Goal: Transaction & Acquisition: Purchase product/service

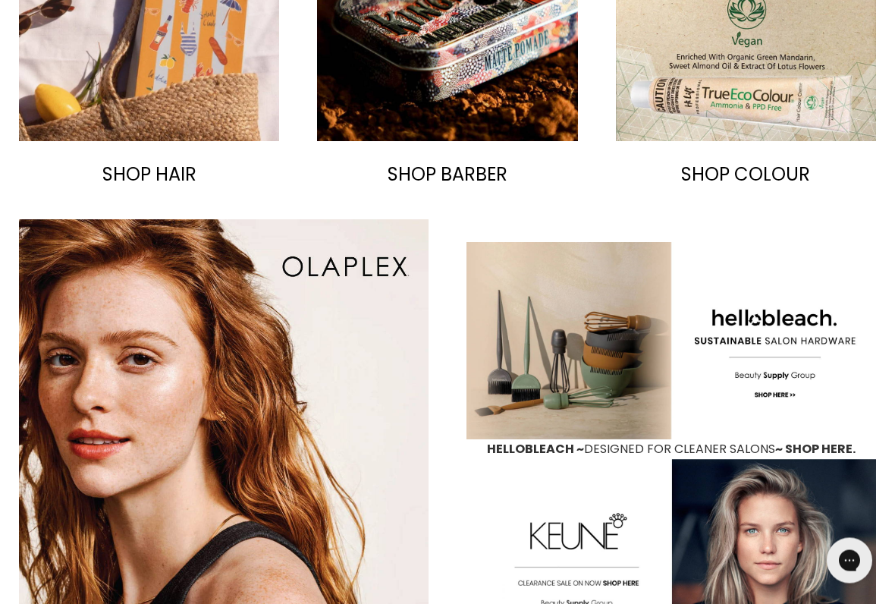
scroll to position [864, 0]
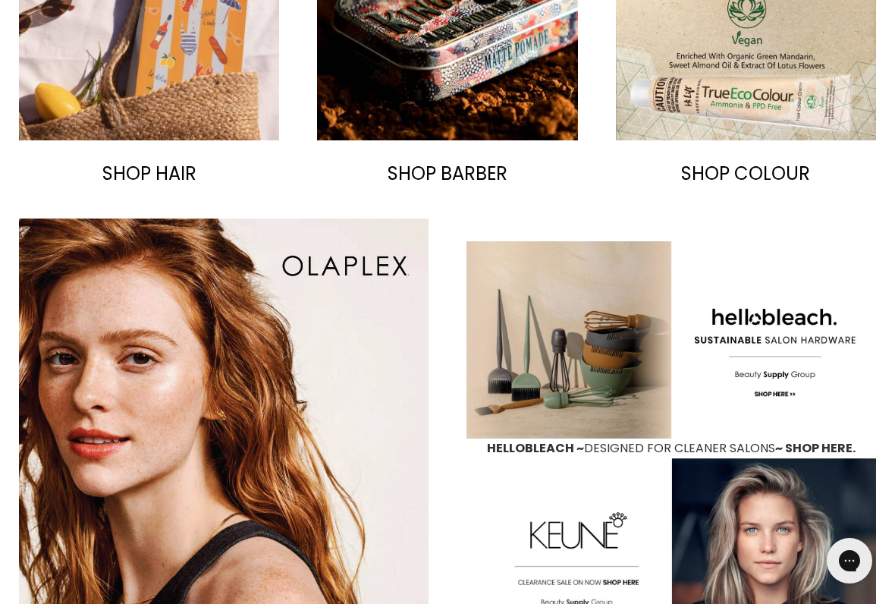
click at [156, 175] on span "SHOP HAIR" at bounding box center [149, 173] width 94 height 25
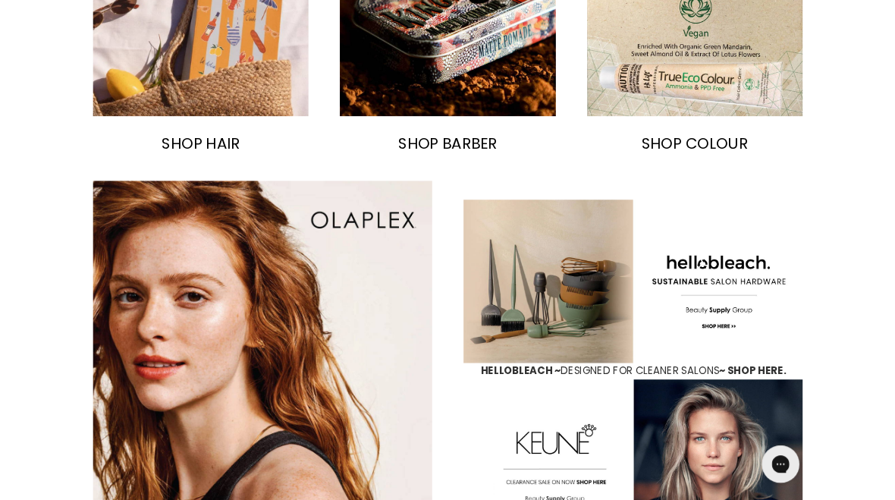
scroll to position [907, 0]
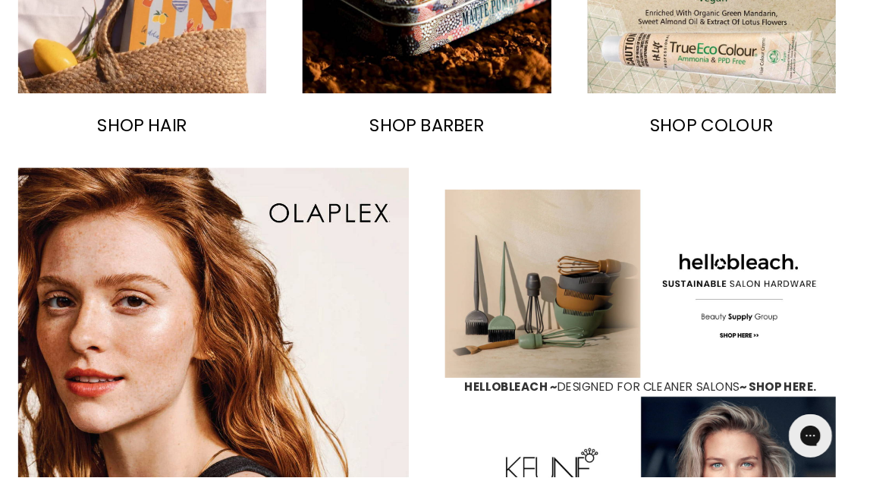
click at [158, 135] on span "SHOP HAIR" at bounding box center [149, 130] width 94 height 25
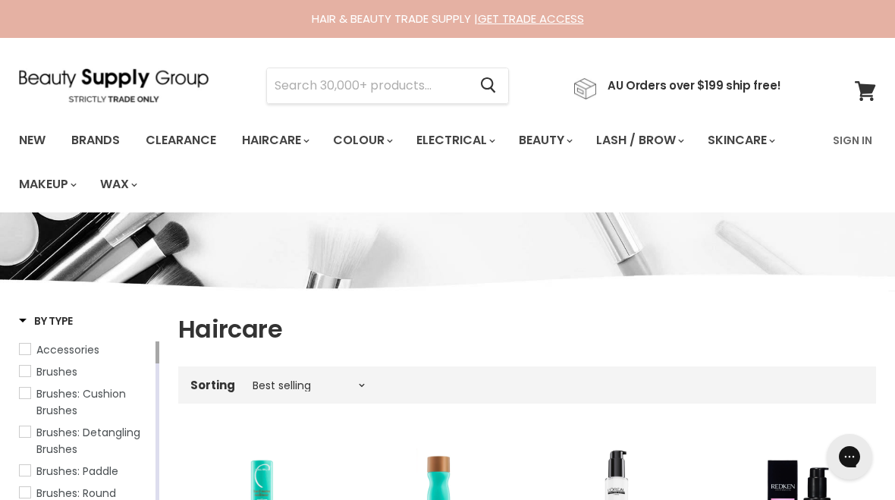
click at [99, 137] on link "Brands" at bounding box center [95, 140] width 71 height 32
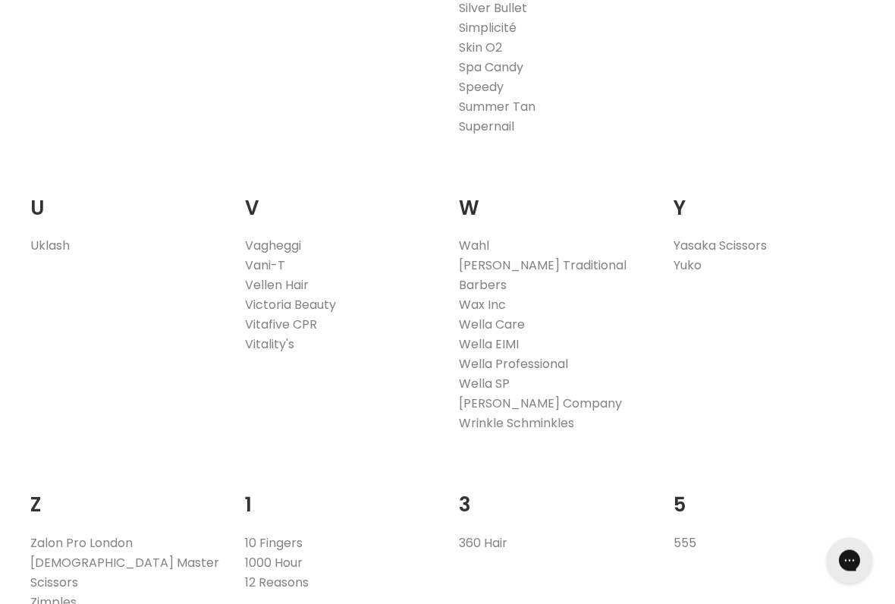
scroll to position [2744, 0]
click at [567, 355] on link "Wella Professional" at bounding box center [513, 363] width 109 height 17
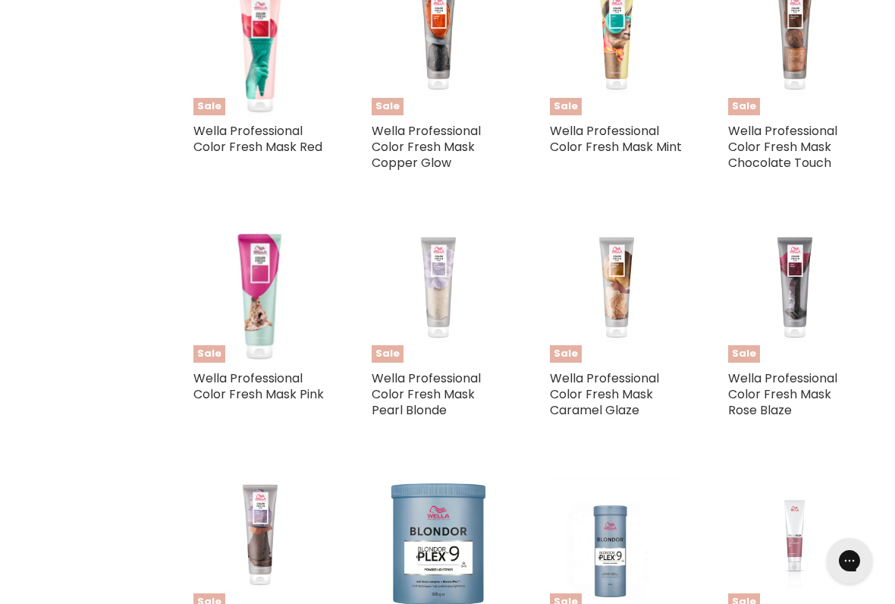
scroll to position [1618, 0]
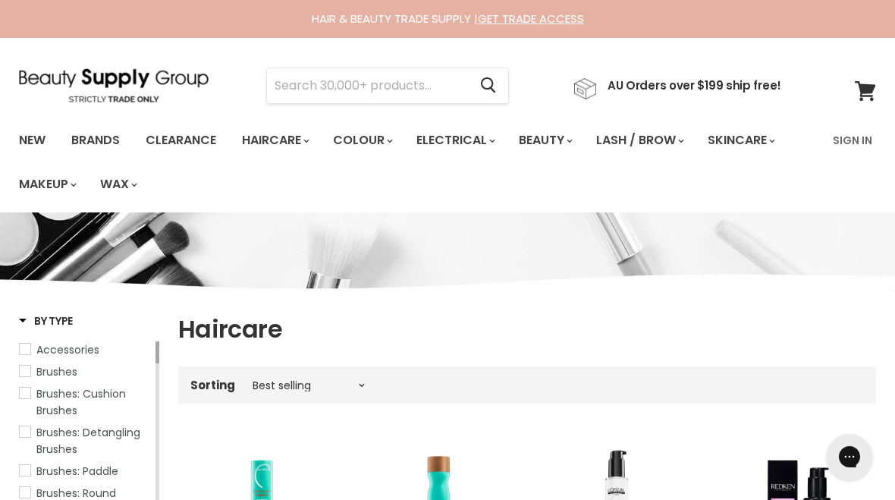
click at [194, 137] on link "Clearance" at bounding box center [180, 140] width 93 height 32
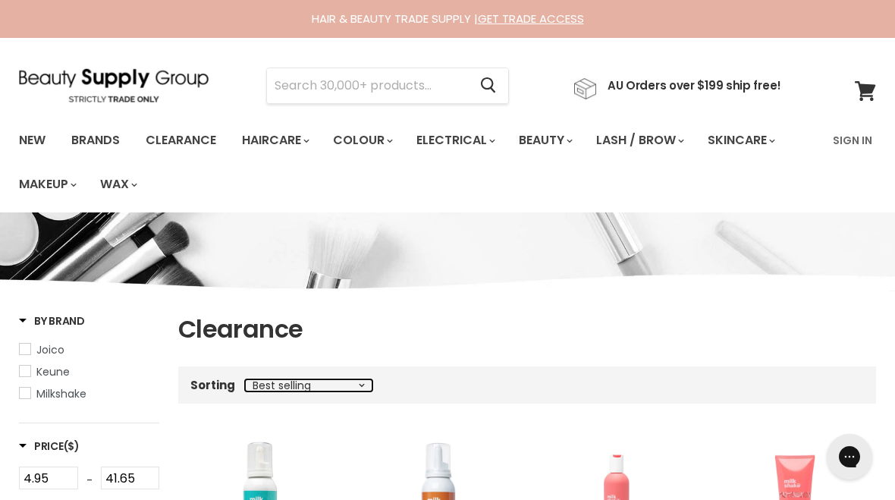
click at [317, 389] on select "Best selling Featured Alphabetically, A-Z Alphabetically, Z-A Price, low to hig…" at bounding box center [308, 385] width 127 height 12
select select "created-ascending"
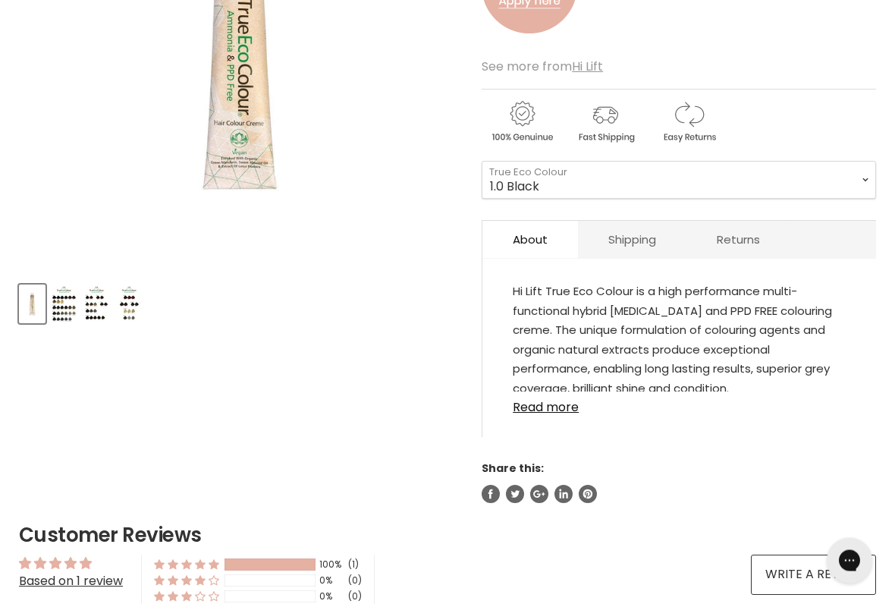
scroll to position [400, 0]
